Goal: Information Seeking & Learning: Learn about a topic

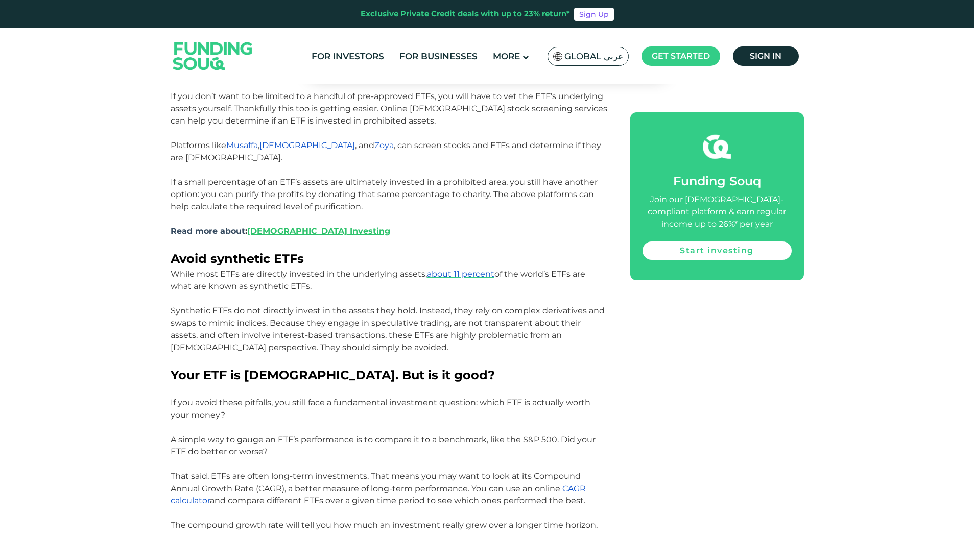
scroll to position [1532, 0]
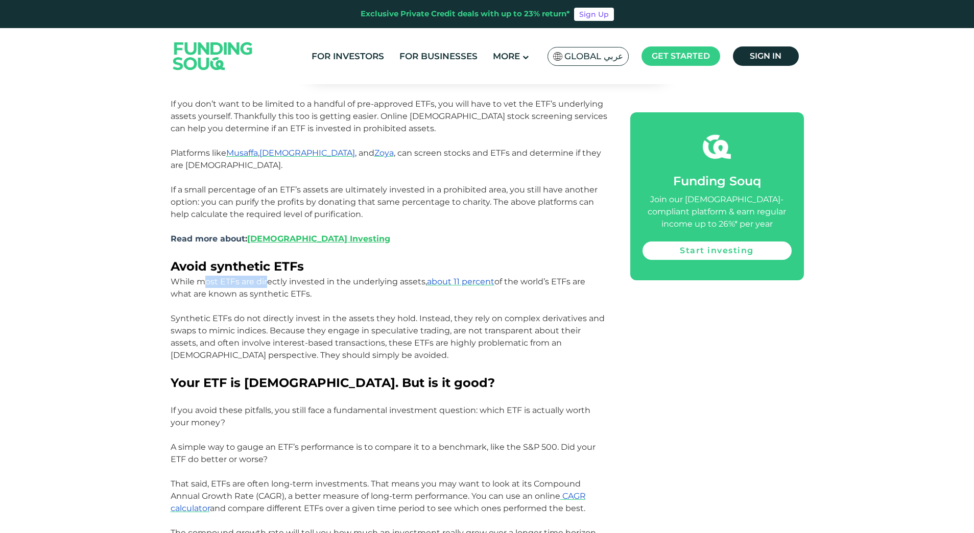
drag, startPoint x: 203, startPoint y: 244, endPoint x: 266, endPoint y: 250, distance: 63.6
click at [266, 276] on p "While most ETFs are directly invested in the underlying assets, about 11 percen…" at bounding box center [389, 288] width 437 height 25
drag, startPoint x: 266, startPoint y: 250, endPoint x: 269, endPoint y: 269, distance: 19.1
click at [270, 300] on p at bounding box center [389, 306] width 437 height 12
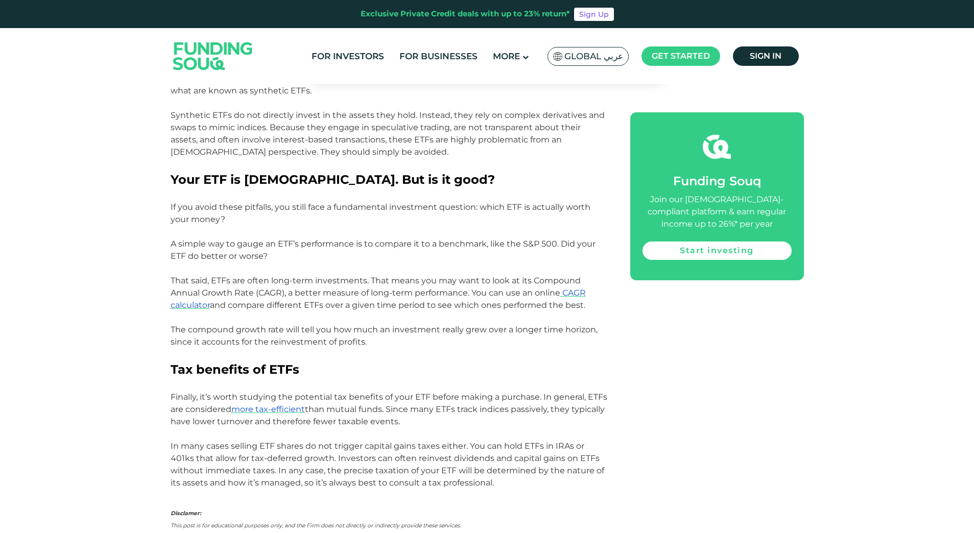
scroll to position [1736, 0]
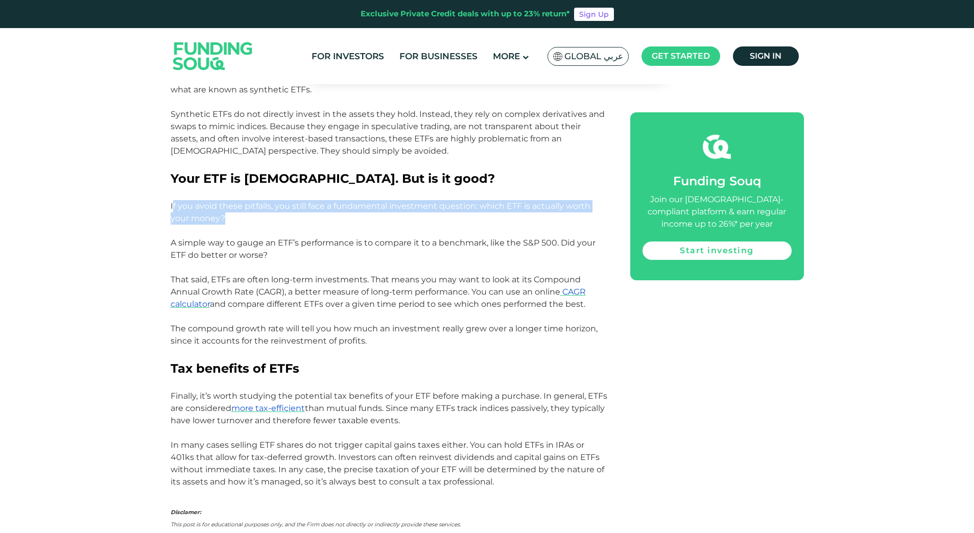
drag, startPoint x: 174, startPoint y: 169, endPoint x: 282, endPoint y: 180, distance: 108.3
click at [282, 200] on p "If you avoid these pitfalls, you still face a fundamental investment question: …" at bounding box center [389, 212] width 437 height 25
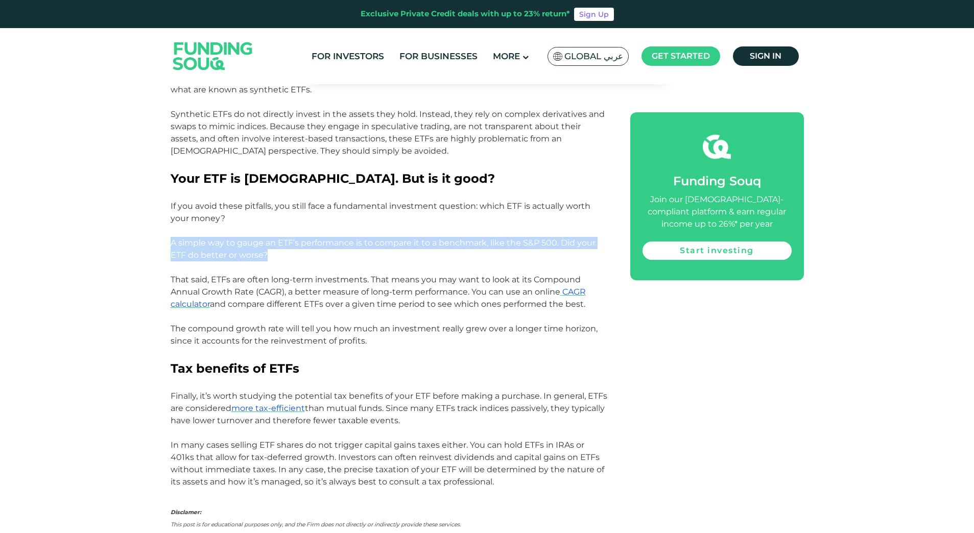
drag, startPoint x: 163, startPoint y: 208, endPoint x: 292, endPoint y: 216, distance: 128.9
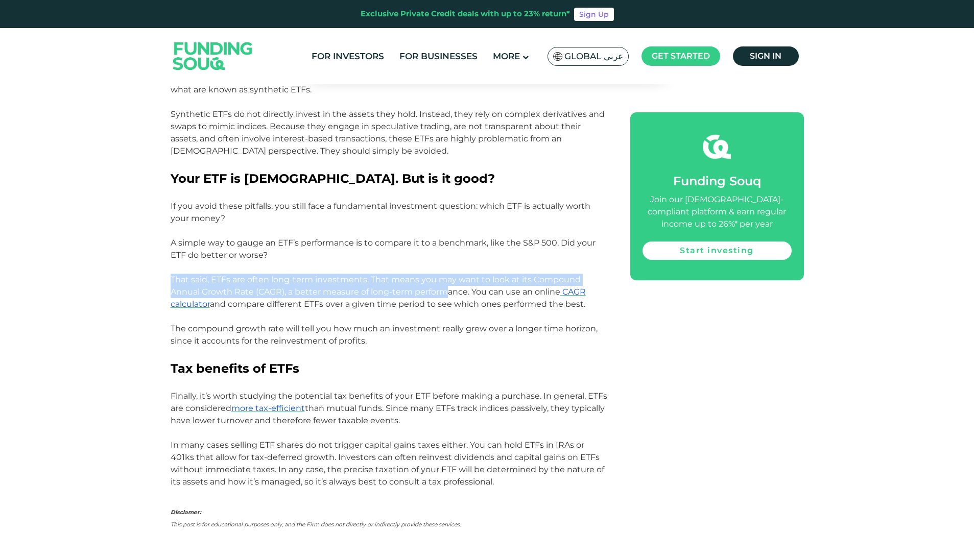
drag, startPoint x: 166, startPoint y: 241, endPoint x: 449, endPoint y: 256, distance: 282.8
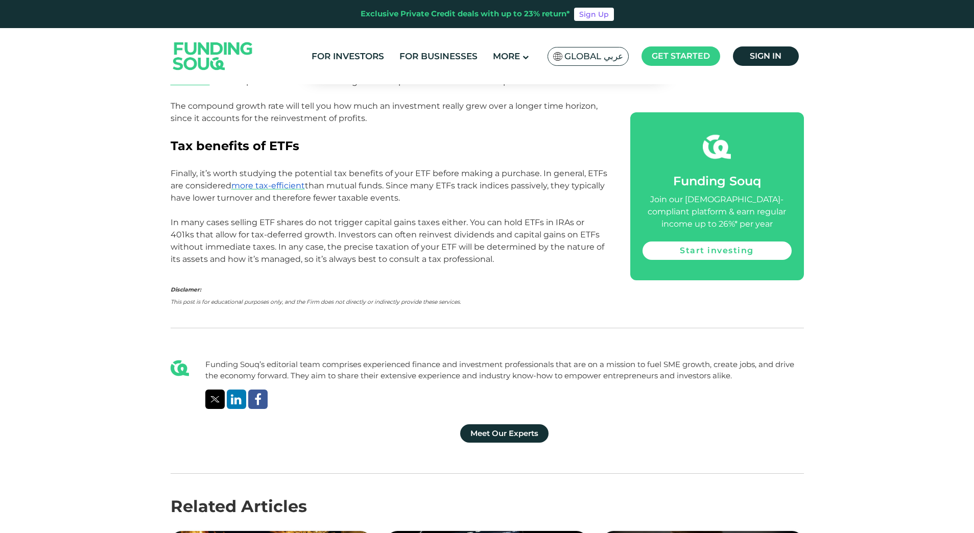
scroll to position [1991, 0]
